Goal: Check status: Check status

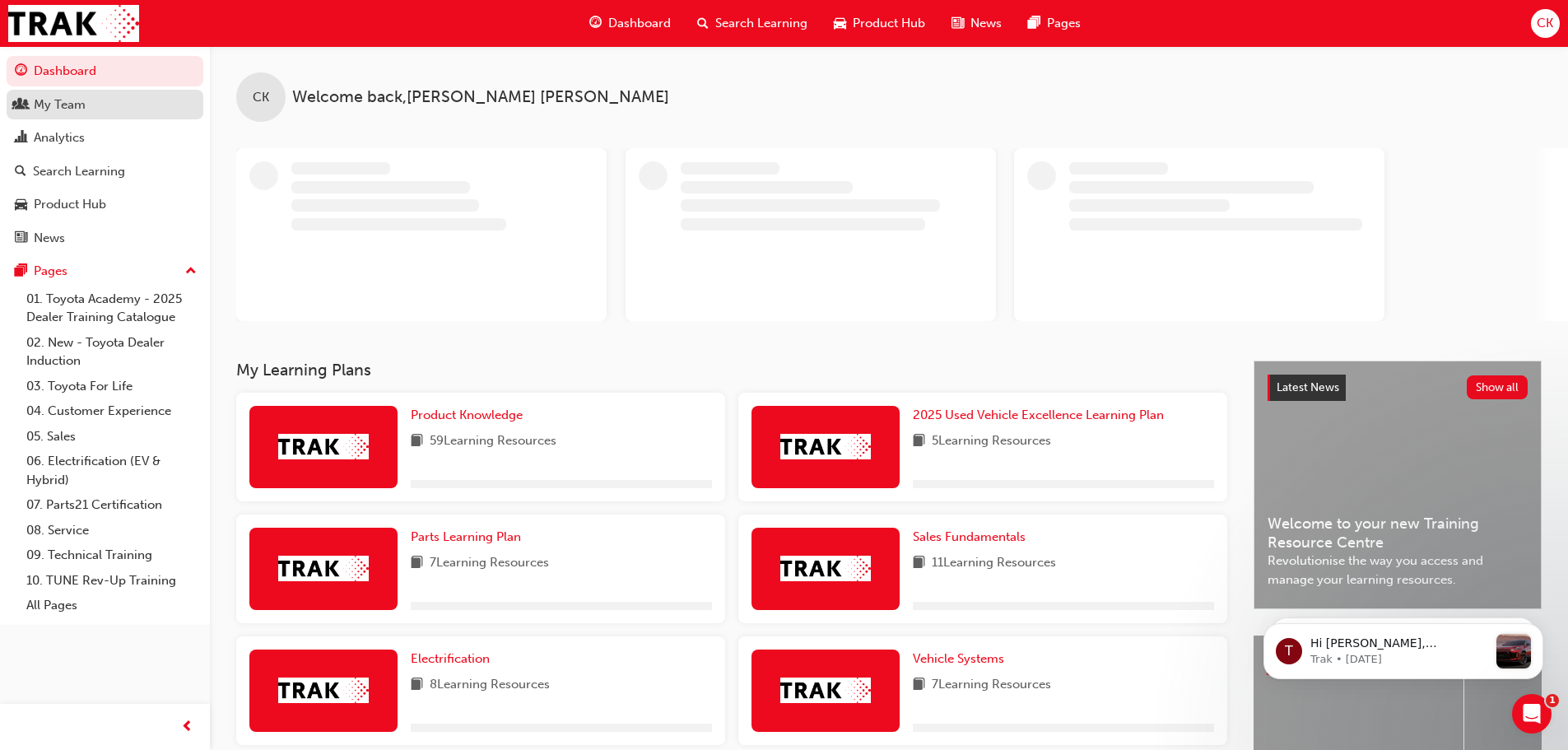
click at [58, 105] on div "My Team" at bounding box center [60, 104] width 52 height 19
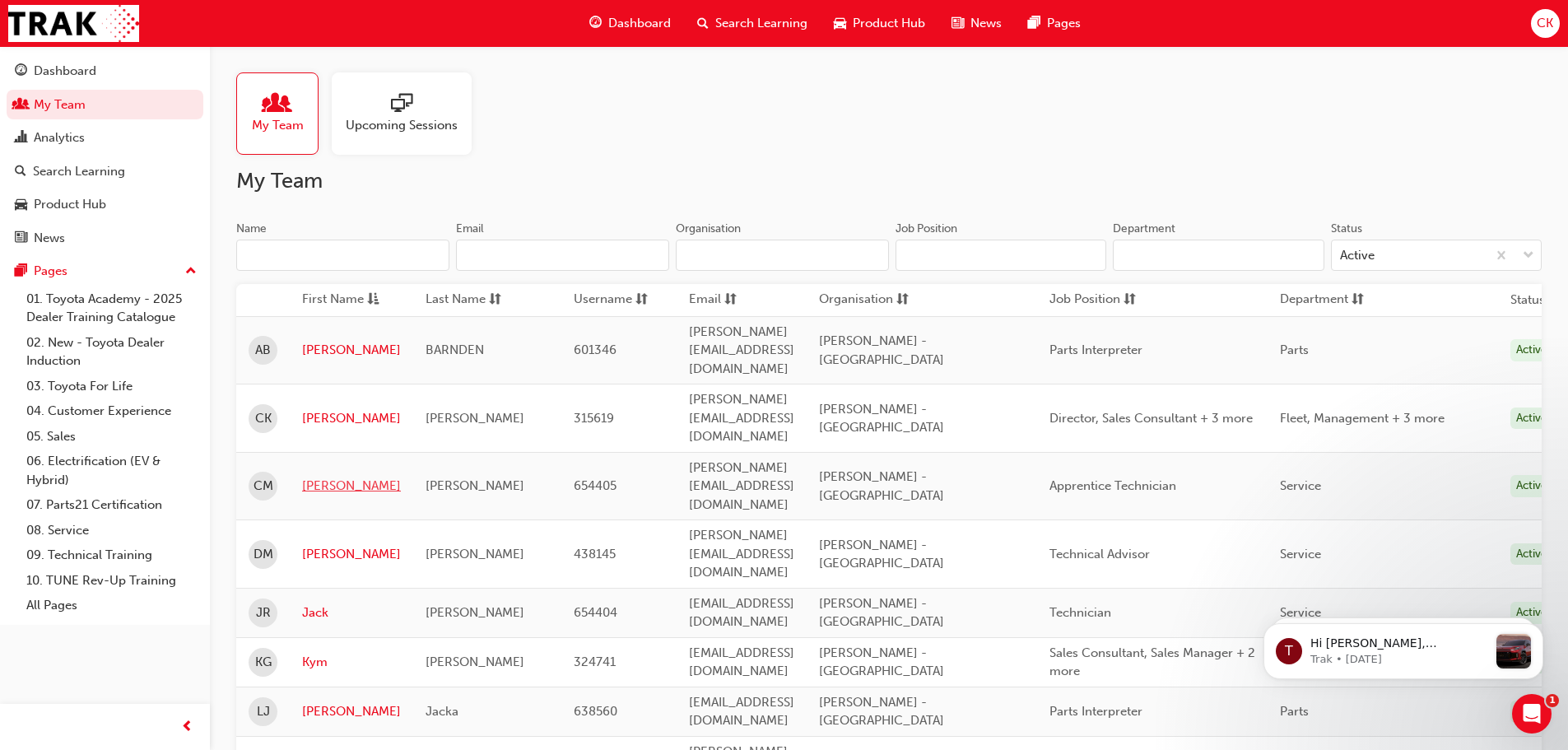
click at [324, 477] on link "[PERSON_NAME]" at bounding box center [351, 486] width 99 height 19
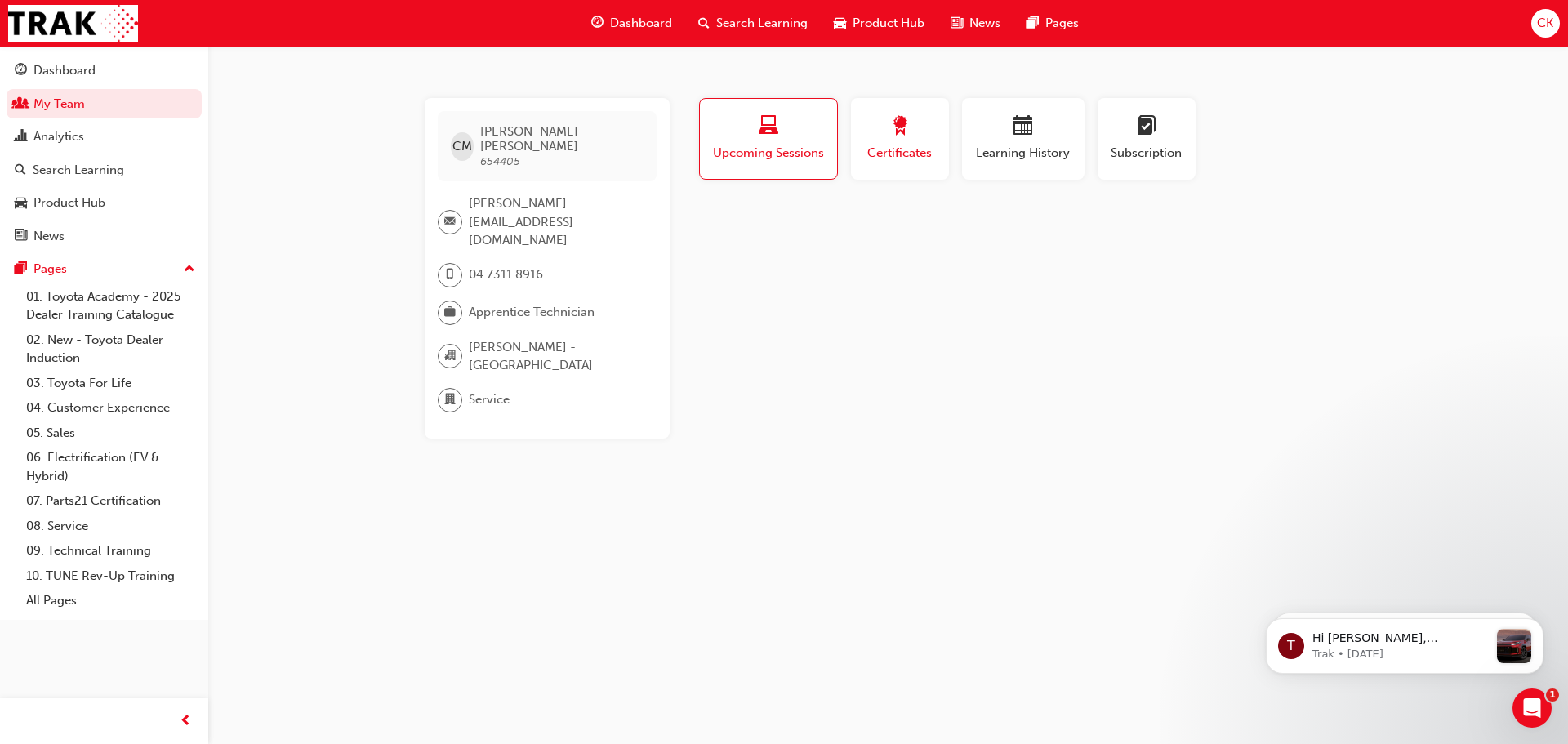
click at [898, 133] on span "award-icon" at bounding box center [900, 127] width 19 height 22
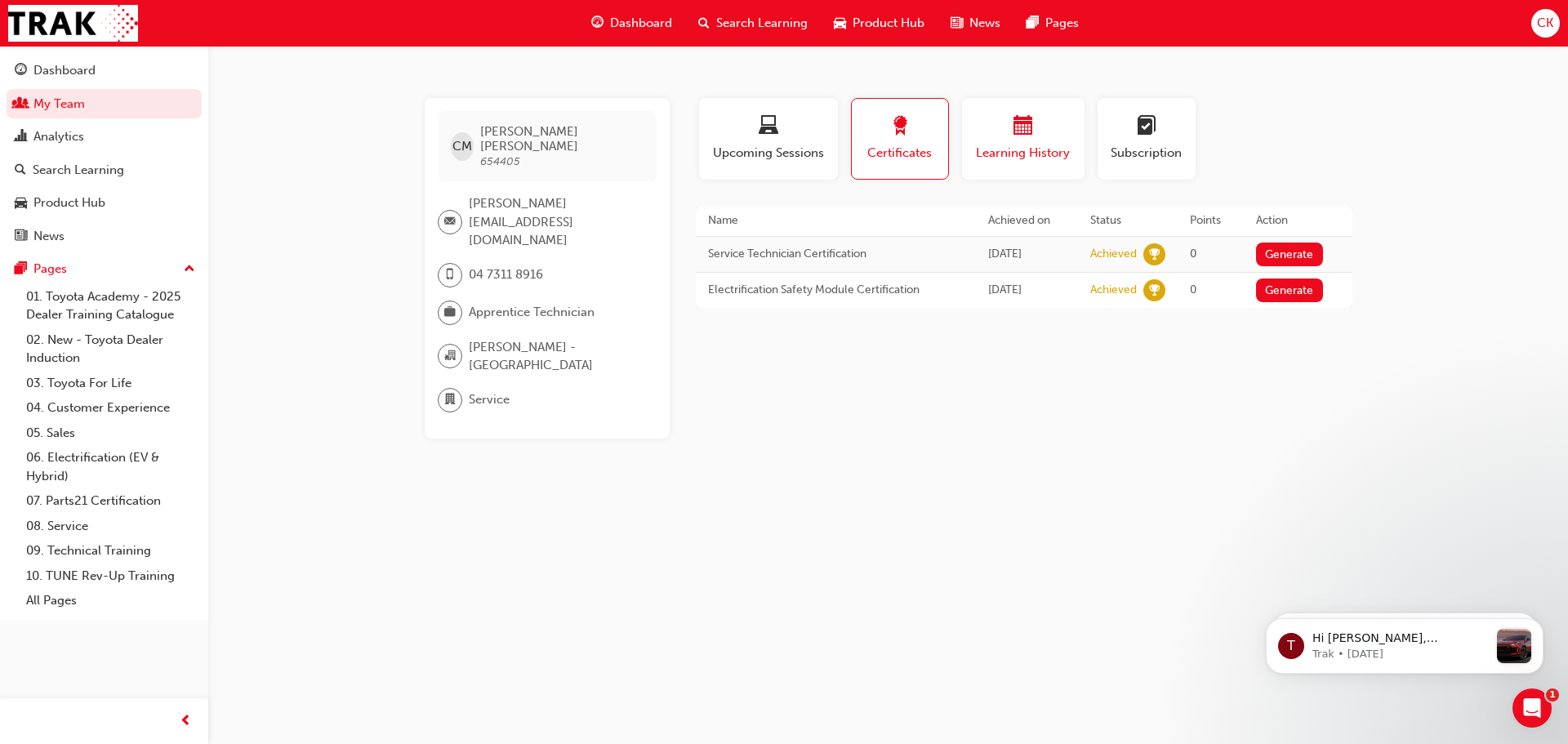
click at [1016, 130] on span "calendar-icon" at bounding box center [1023, 127] width 19 height 22
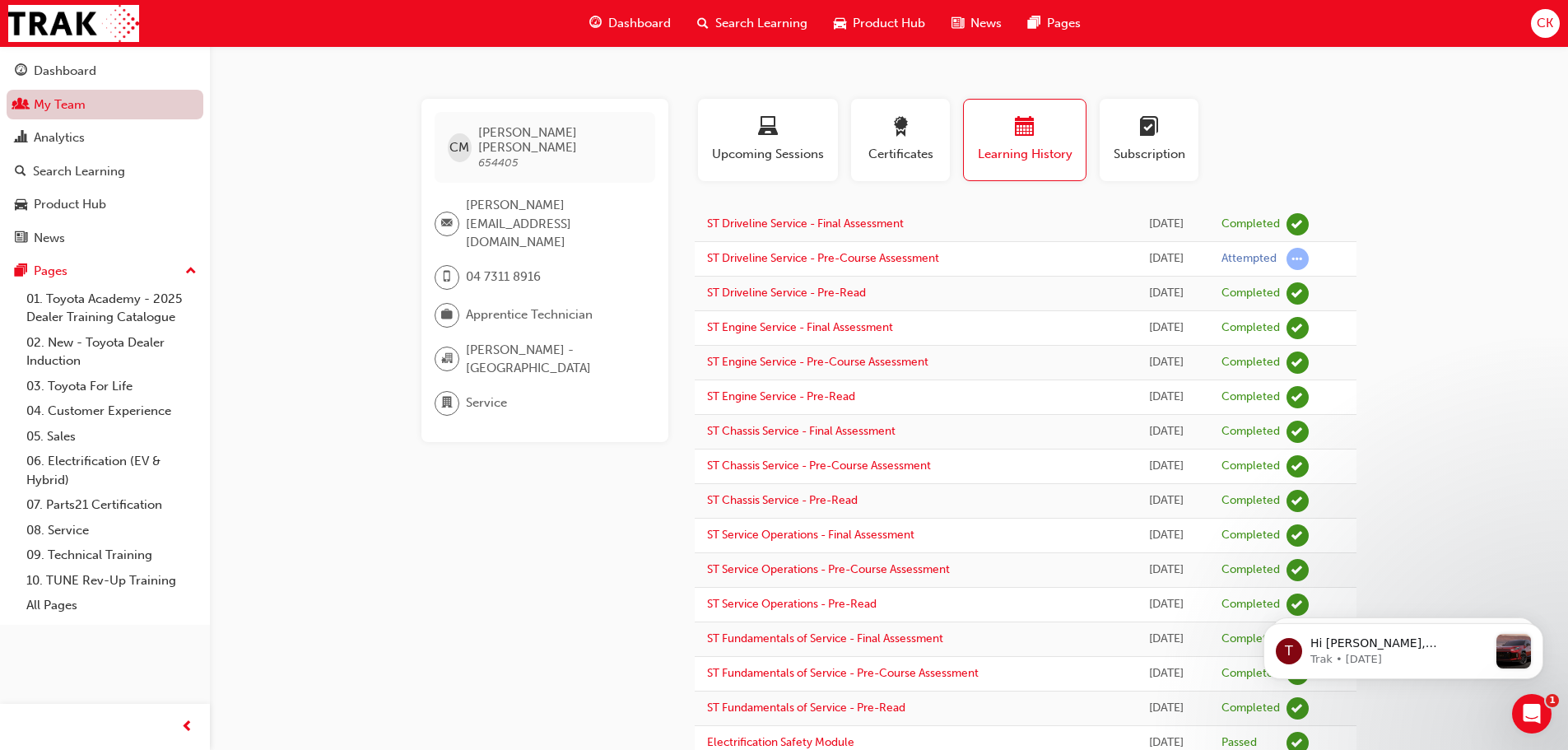
click at [57, 97] on link "My Team" at bounding box center [104, 104] width 196 height 30
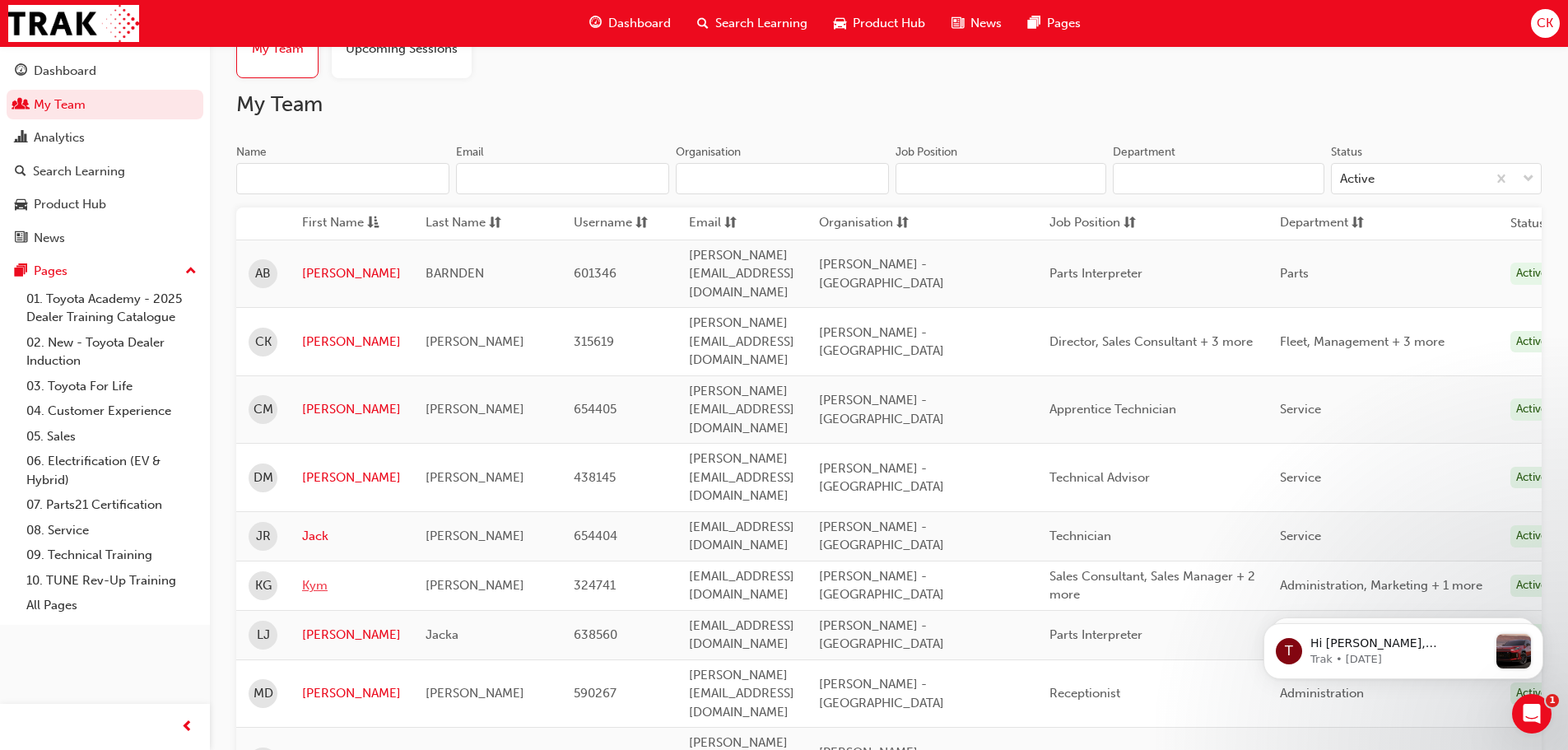
scroll to position [164, 0]
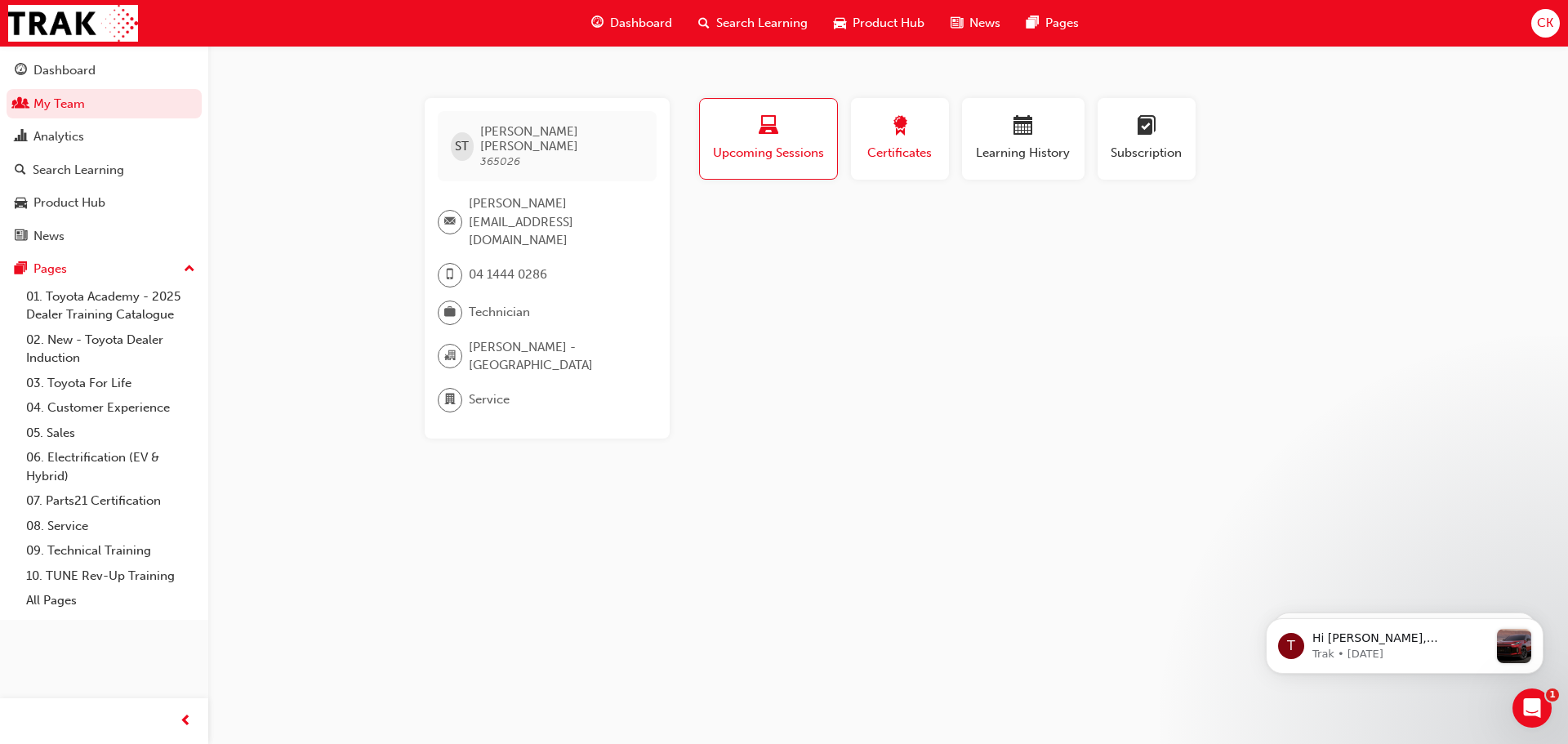
click at [895, 128] on span "award-icon" at bounding box center [900, 127] width 19 height 22
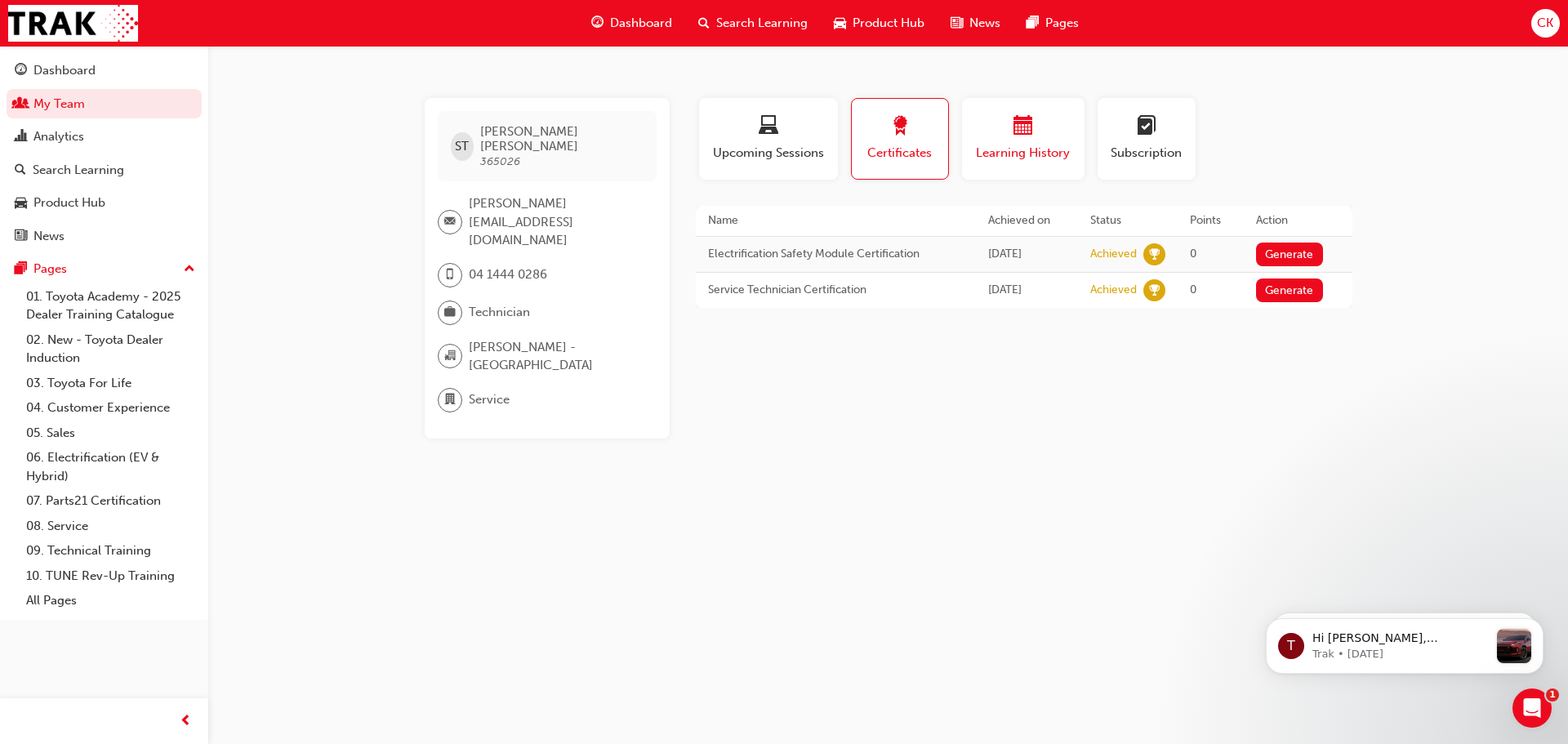
click at [1024, 124] on span "calendar-icon" at bounding box center [1023, 127] width 19 height 22
